Goal: Task Accomplishment & Management: Manage account settings

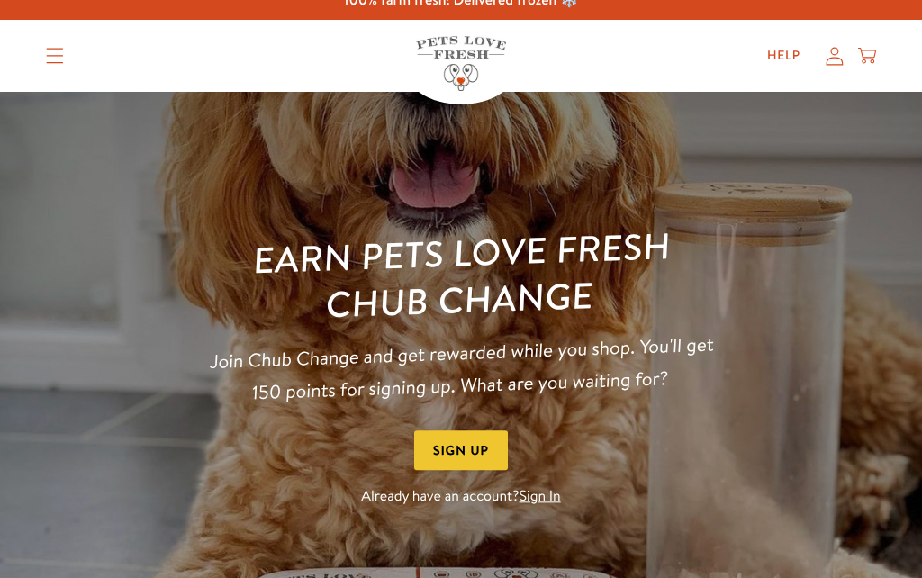
scroll to position [19, 0]
click at [544, 494] on link "Sign In" at bounding box center [539, 497] width 41 height 20
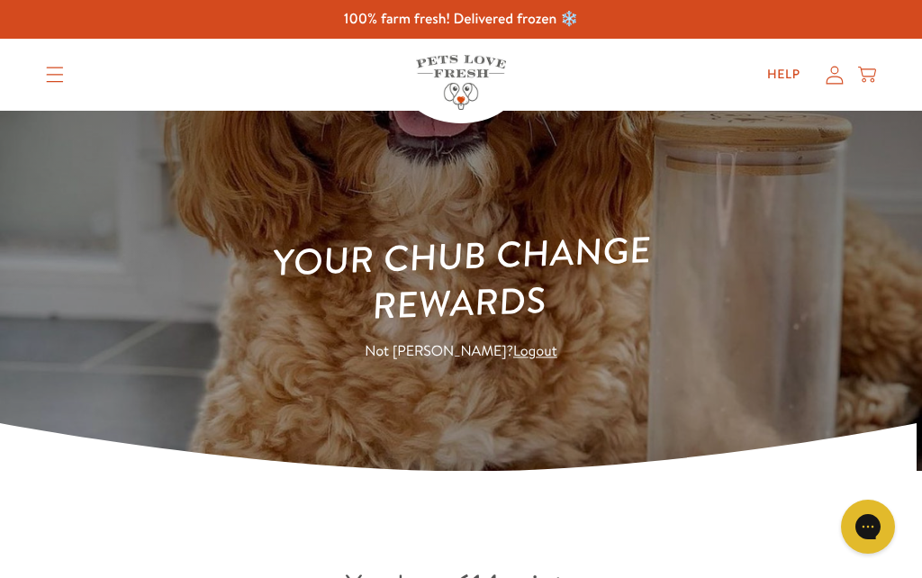
click at [833, 84] on icon at bounding box center [835, 75] width 18 height 19
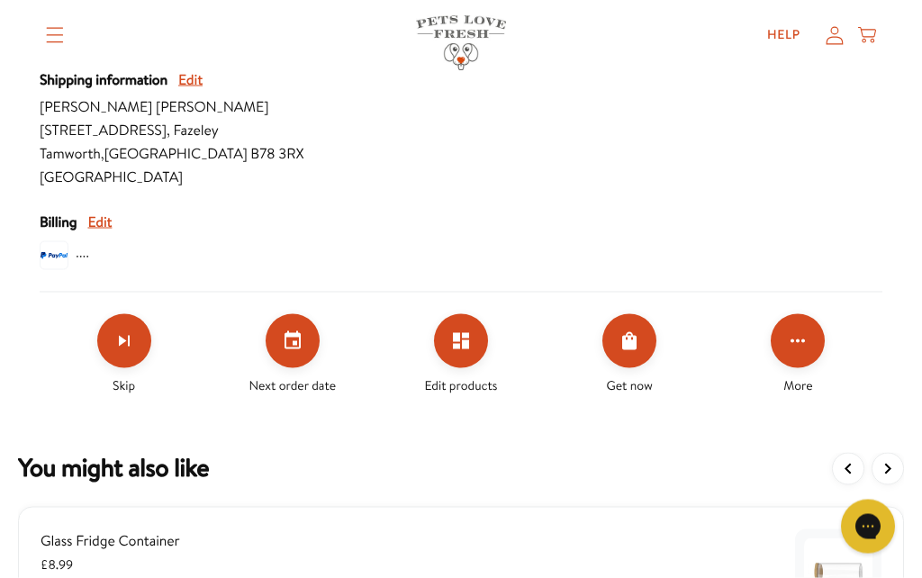
scroll to position [857, 0]
click at [795, 343] on icon "Click for more options" at bounding box center [798, 341] width 22 height 22
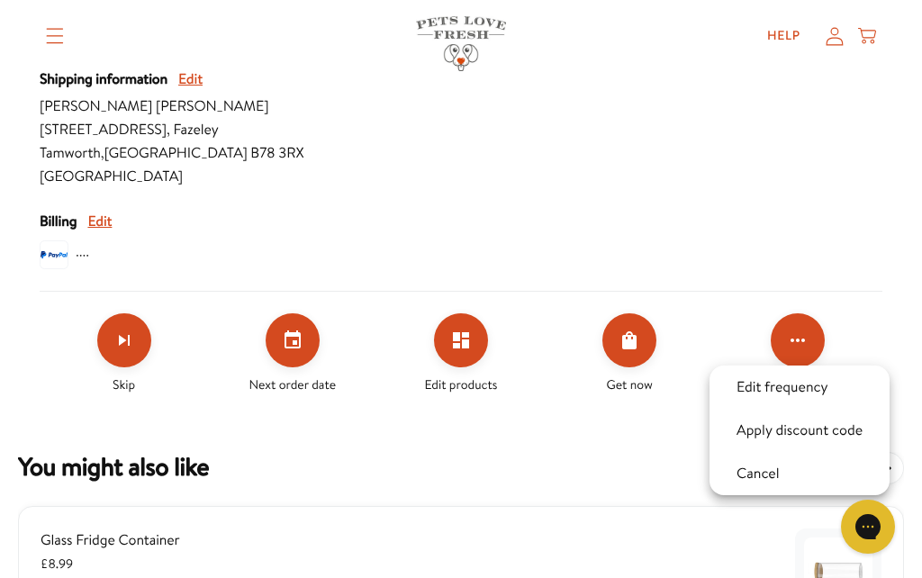
click at [863, 288] on div at bounding box center [461, 289] width 922 height 578
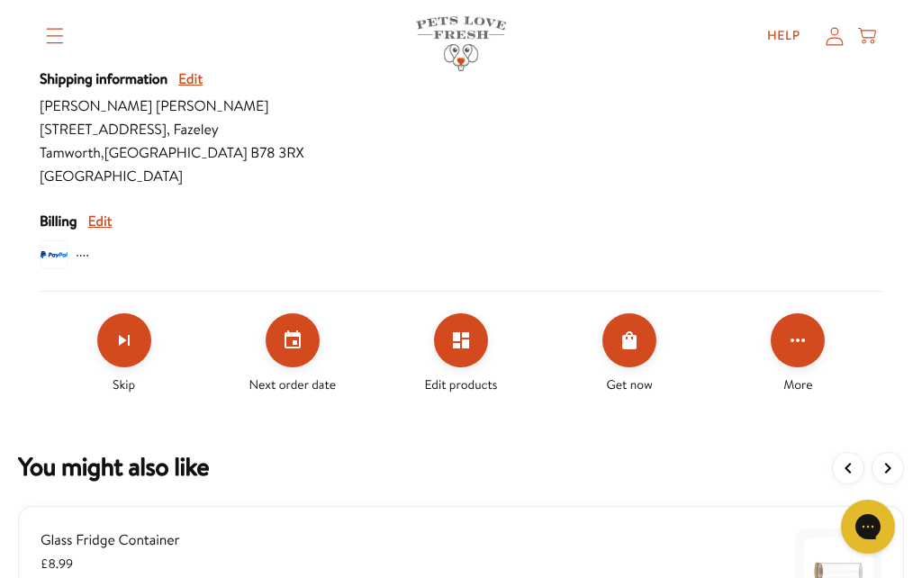
click at [808, 345] on button "Click for more options" at bounding box center [798, 340] width 54 height 54
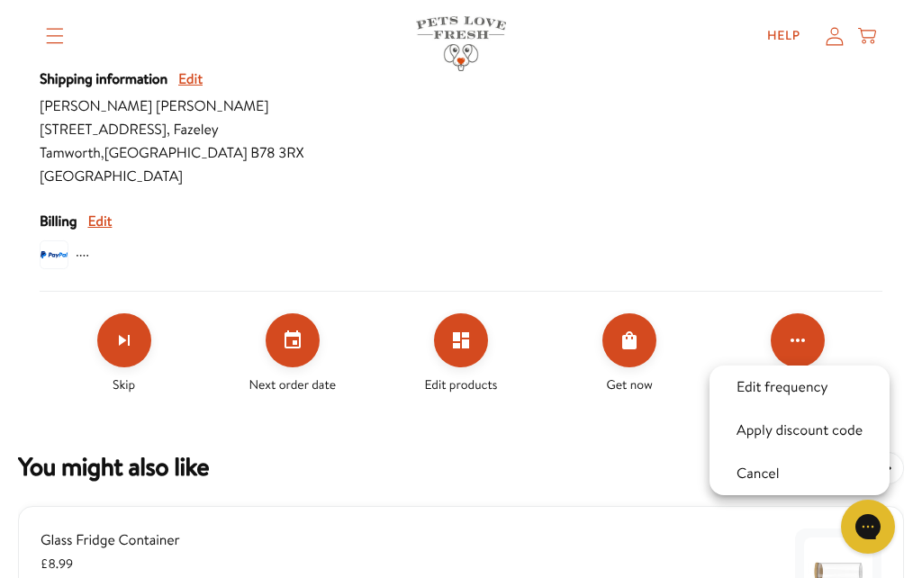
click at [807, 433] on button "Apply discount code" at bounding box center [799, 431] width 137 height 22
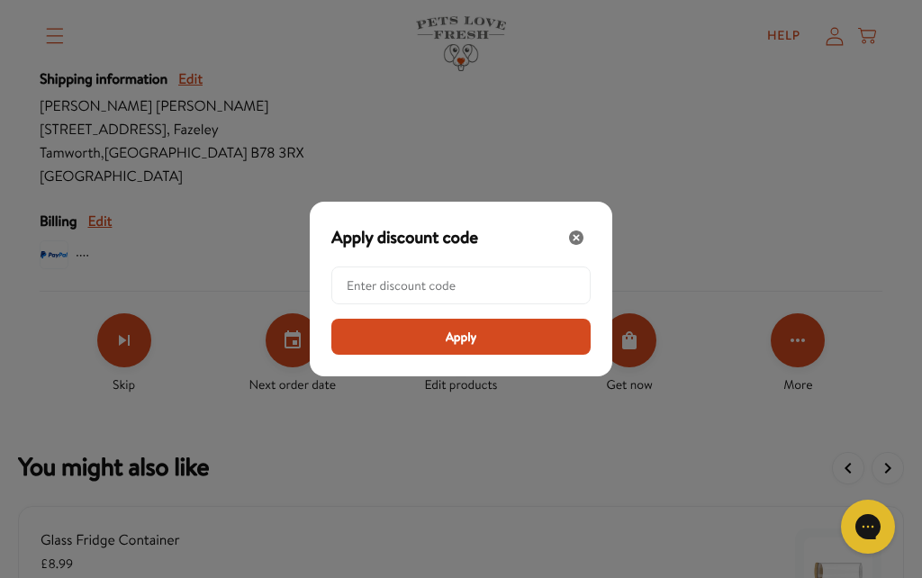
click at [572, 245] on icon "Close" at bounding box center [576, 237] width 14 height 14
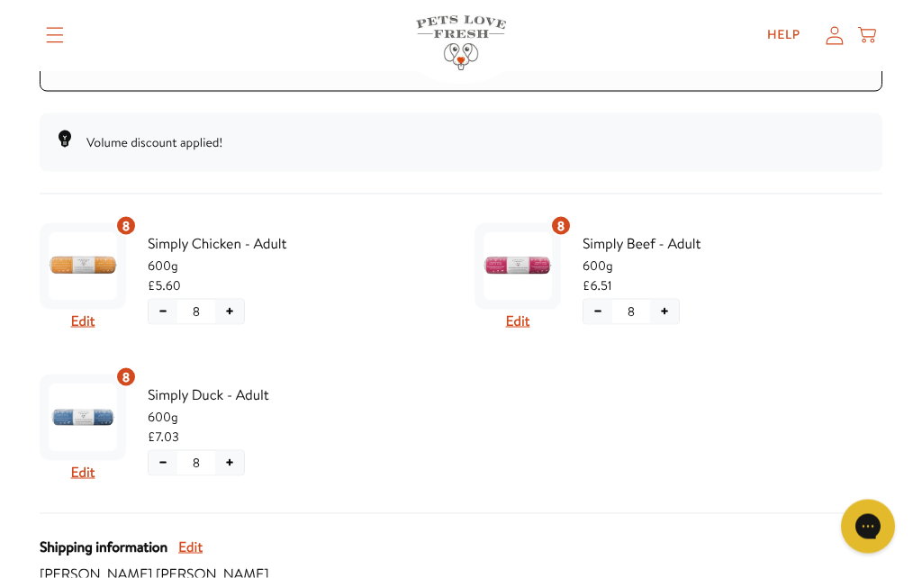
scroll to position [390, 0]
click at [86, 318] on button "Edit" at bounding box center [83, 320] width 24 height 23
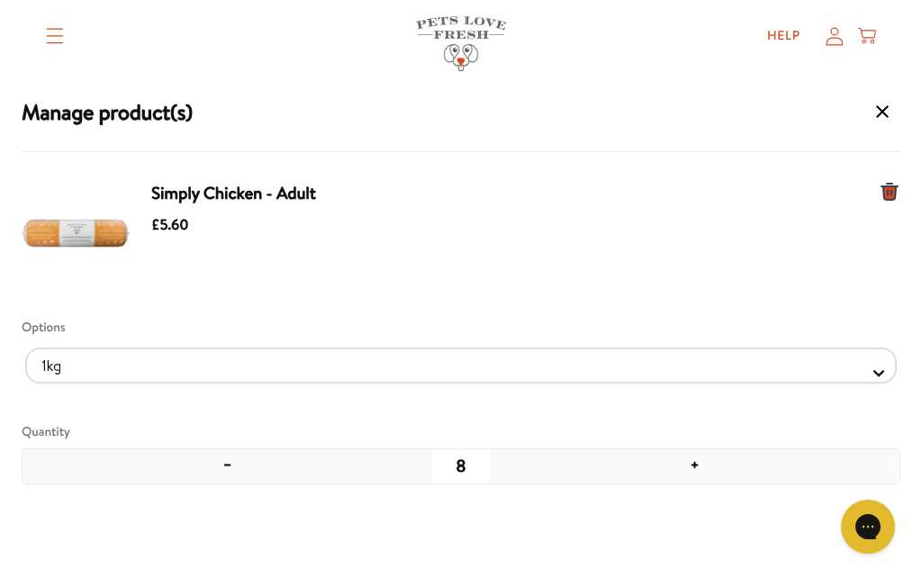
click at [236, 459] on button "−" at bounding box center [228, 466] width 410 height 34
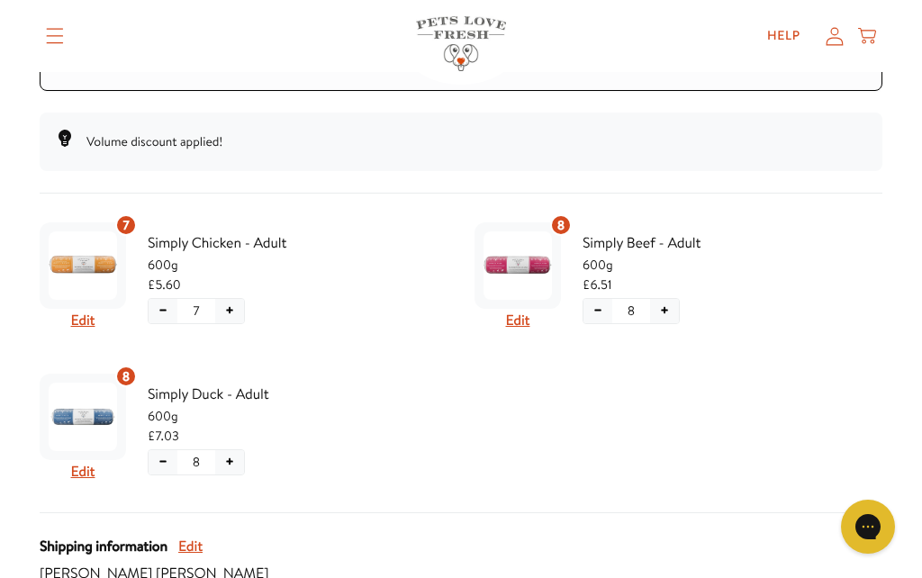
click at [520, 321] on button "Edit" at bounding box center [518, 320] width 24 height 23
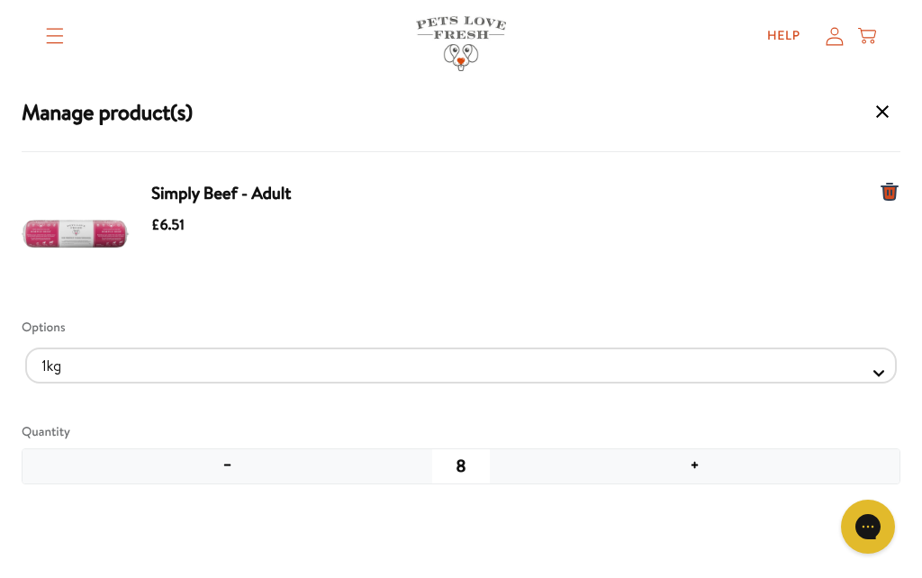
click at [241, 466] on button "−" at bounding box center [228, 466] width 410 height 34
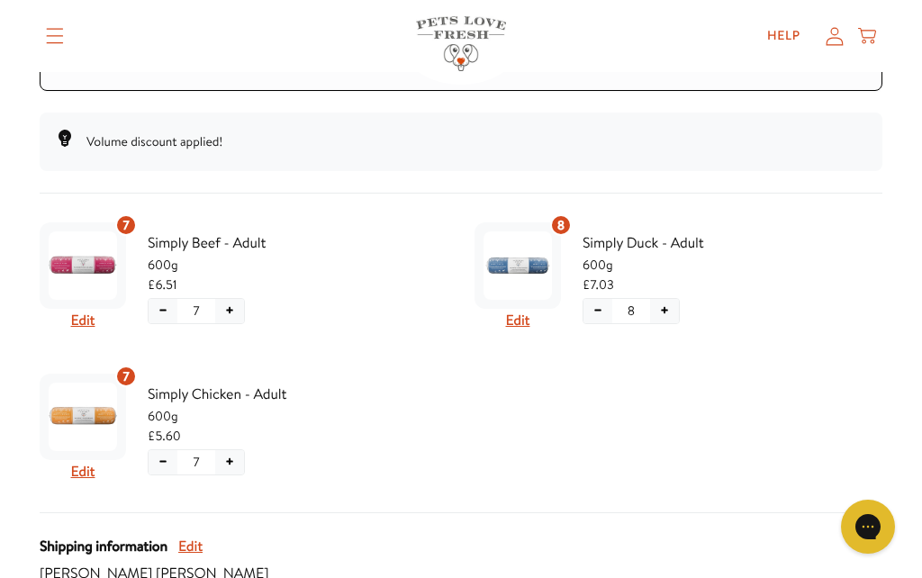
click at [86, 470] on button "Edit" at bounding box center [83, 471] width 24 height 23
select Selector "6a97c128-6f91-4435-b7db-1695431b5308"
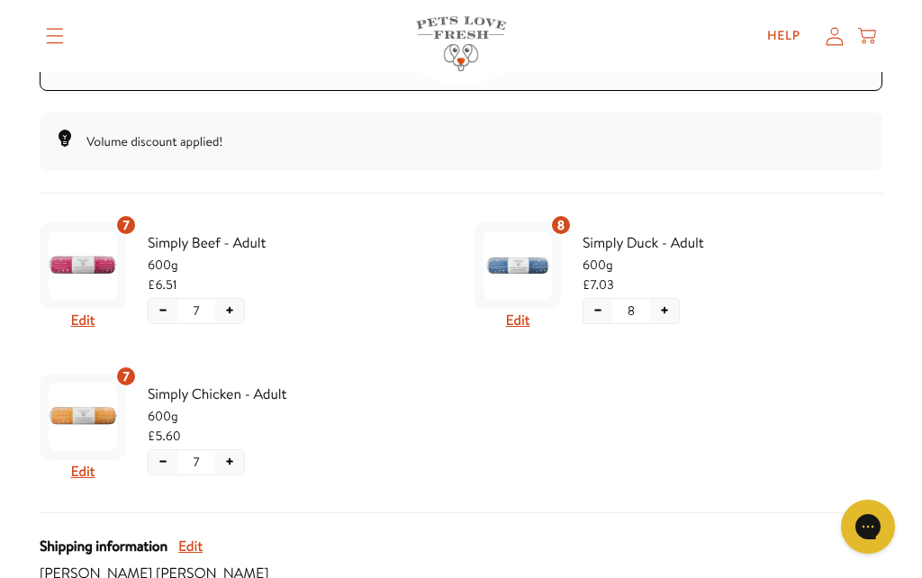
click at [519, 319] on button "Edit" at bounding box center [518, 320] width 24 height 23
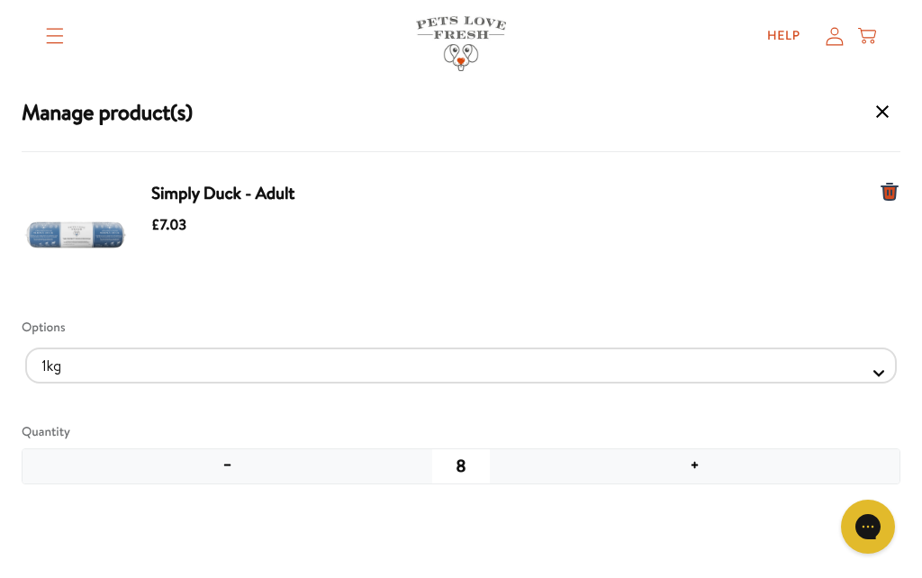
click at [225, 469] on button "−" at bounding box center [228, 466] width 410 height 34
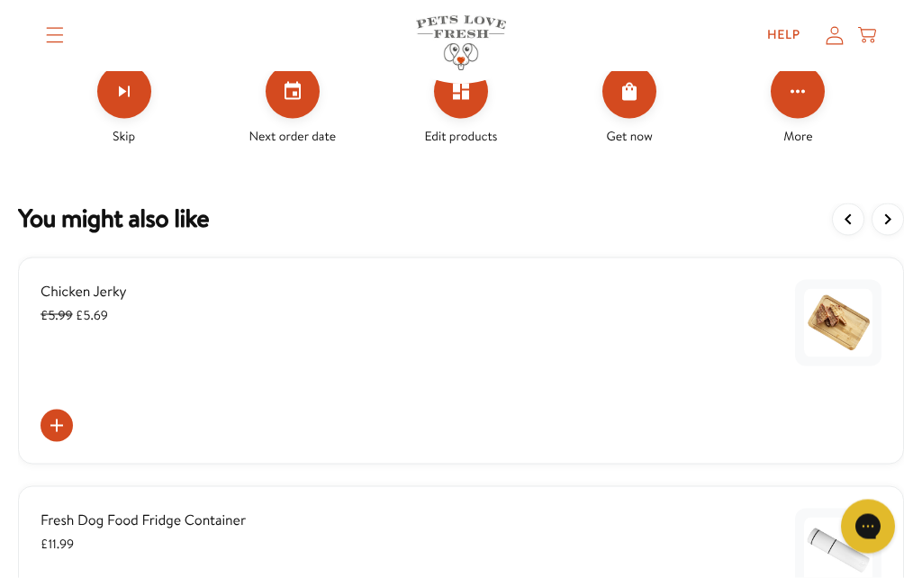
scroll to position [1107, 0]
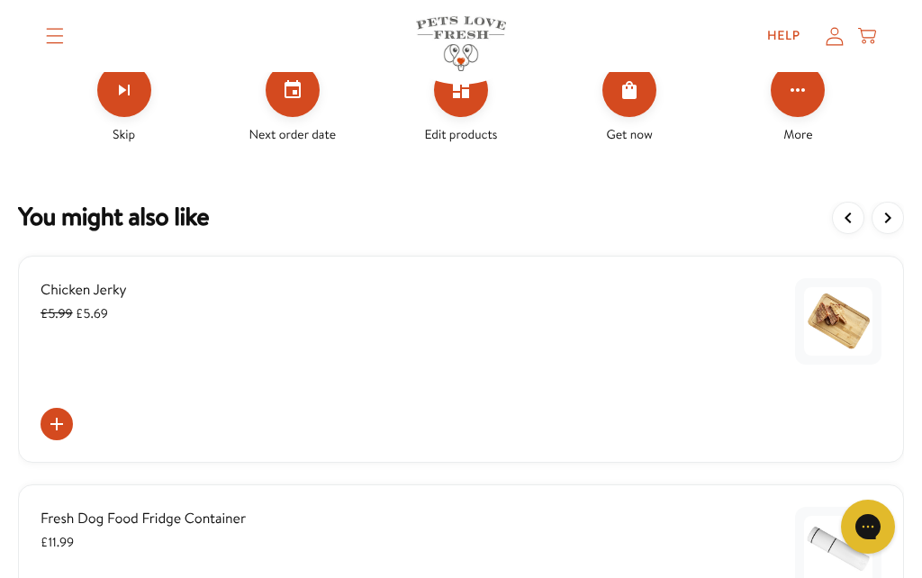
click at [897, 225] on icon "View more items" at bounding box center [888, 218] width 22 height 22
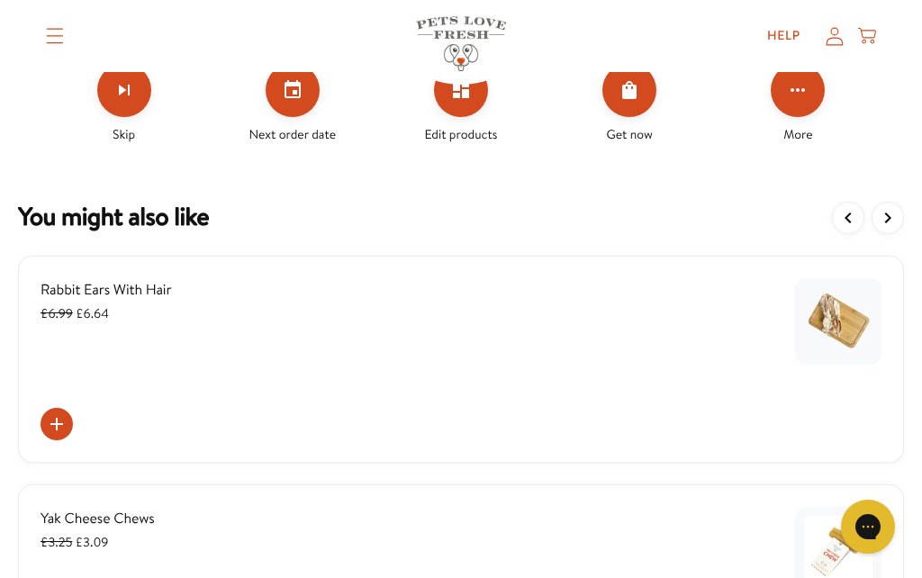
click at [892, 220] on icon "View more items" at bounding box center [888, 218] width 22 height 22
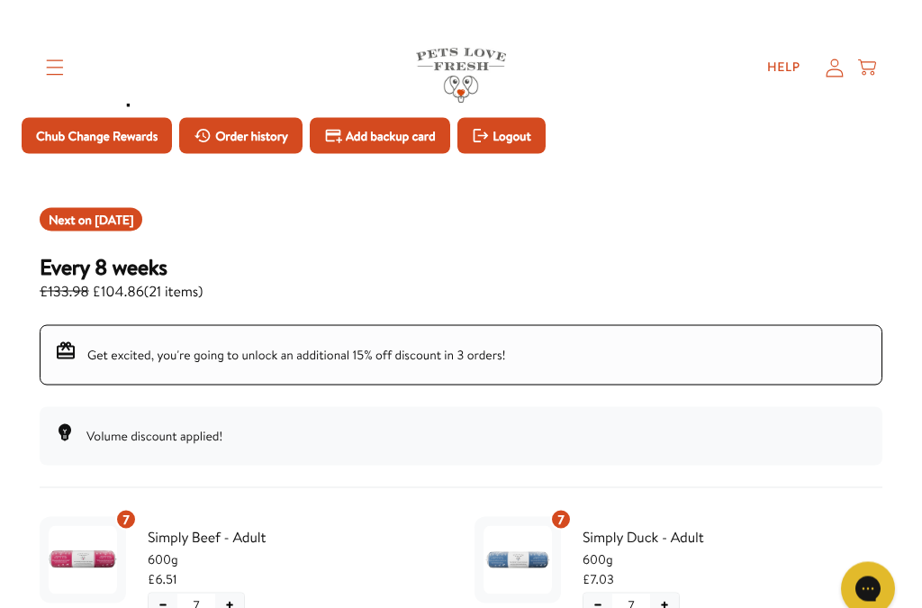
scroll to position [0, 0]
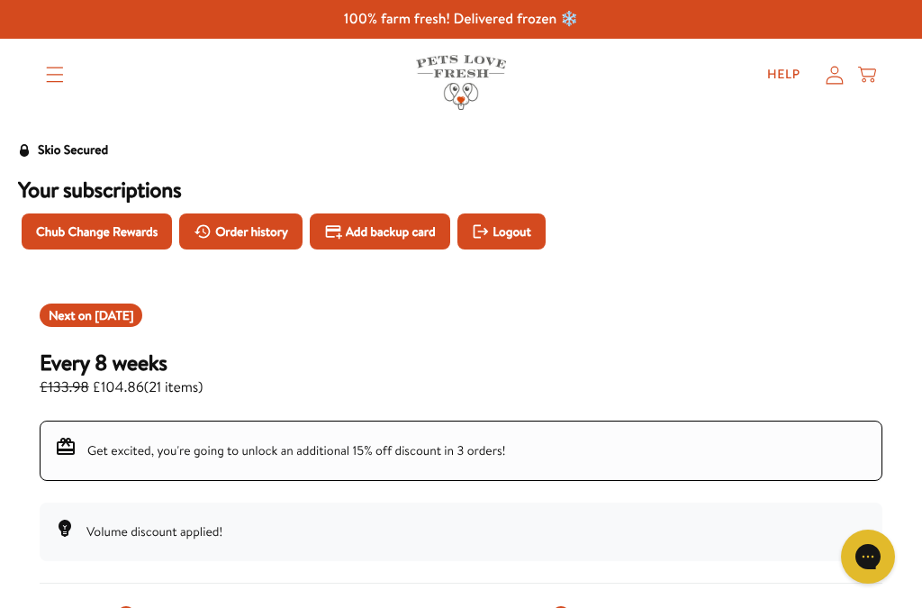
click at [827, 81] on icon at bounding box center [835, 75] width 18 height 19
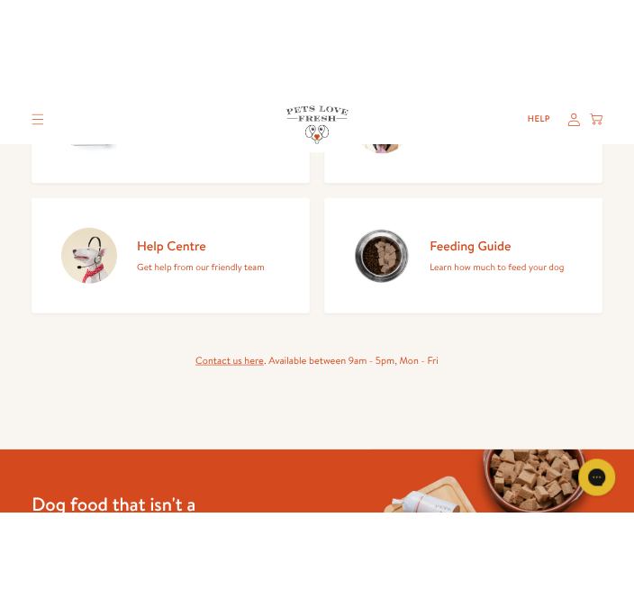
scroll to position [573, 0]
